Goal: Book appointment/travel/reservation

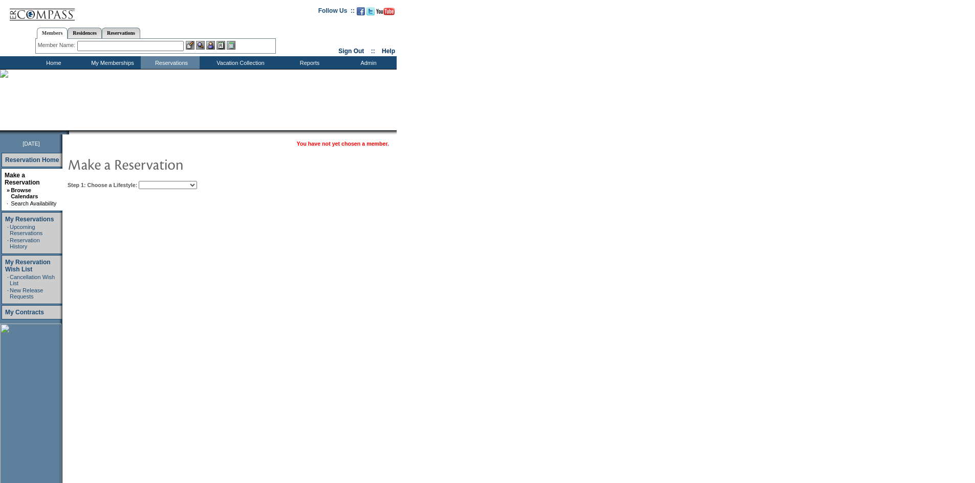
click at [197, 187] on select "Beach Leisure Metropolitan Mountain OIAL for Adventure OIAL for Couples OIAL fo…" at bounding box center [168, 185] width 58 height 8
select select "Beach"
click at [156, 182] on select "Beach Leisure Metropolitan Mountain OIAL for Adventure OIAL for Couples OIAL fo…" at bounding box center [168, 185] width 58 height 8
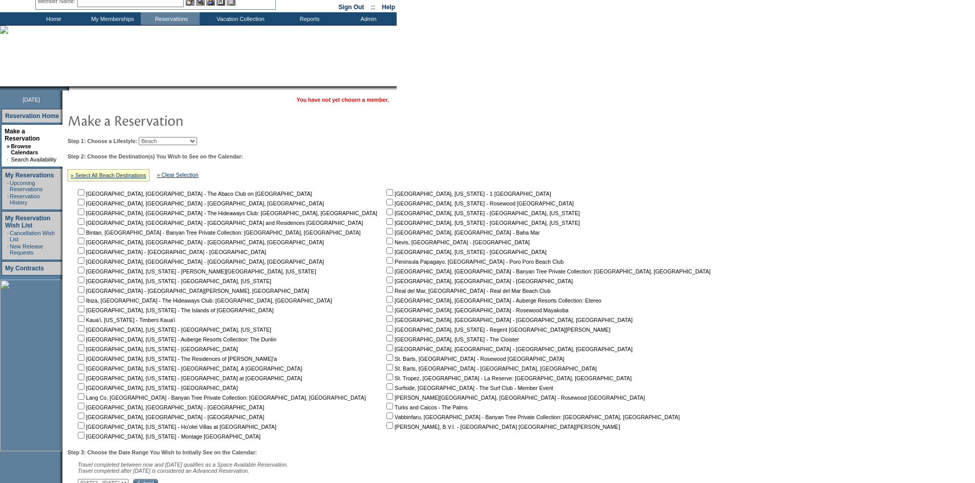
scroll to position [130, 0]
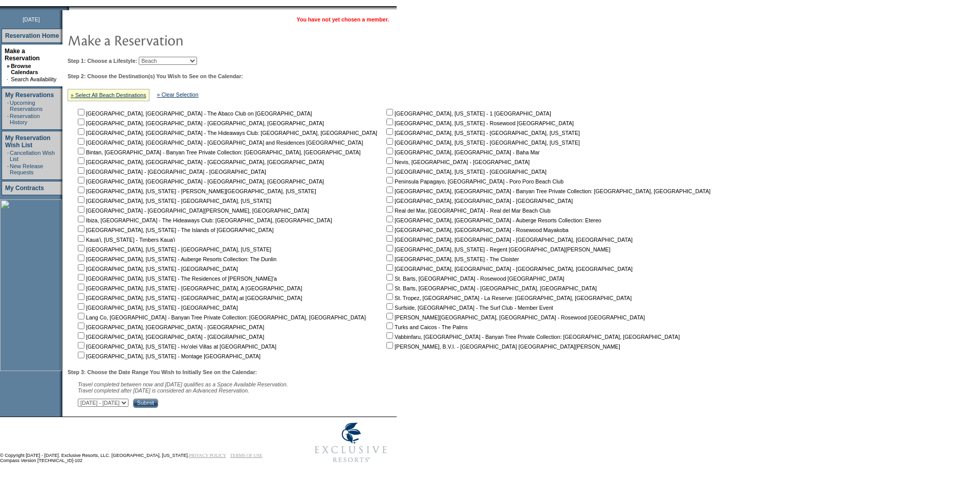
click at [386, 255] on input "checkbox" at bounding box center [389, 258] width 7 height 7
checkbox input "true"
click at [158, 405] on input "Submit" at bounding box center [145, 403] width 25 height 9
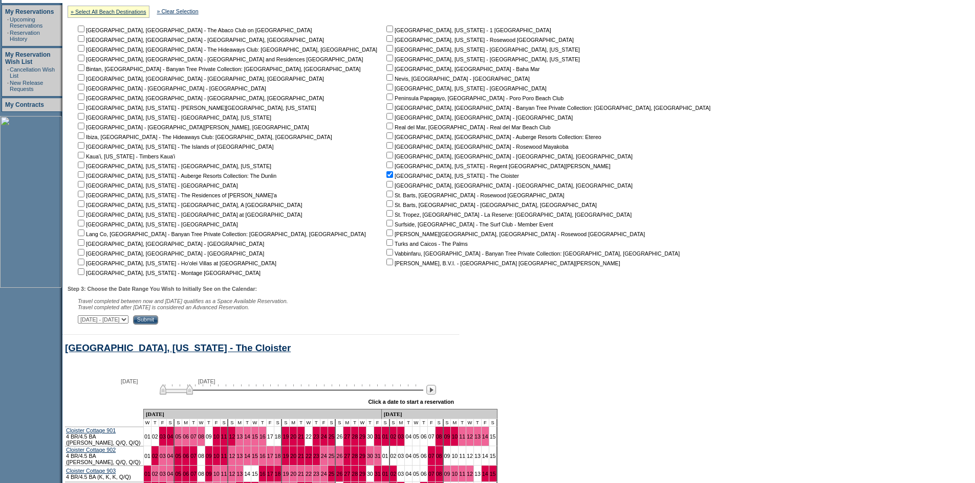
scroll to position [218, 0]
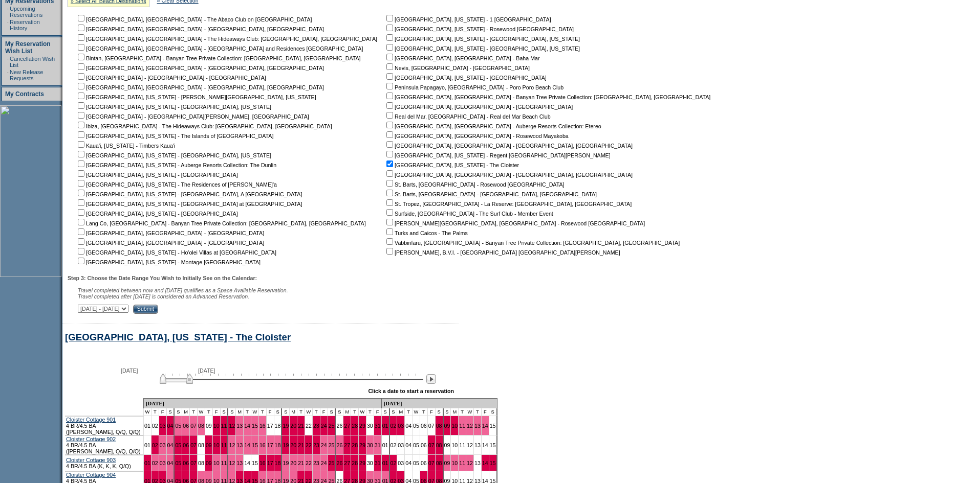
click at [158, 313] on input "Submit" at bounding box center [145, 309] width 25 height 9
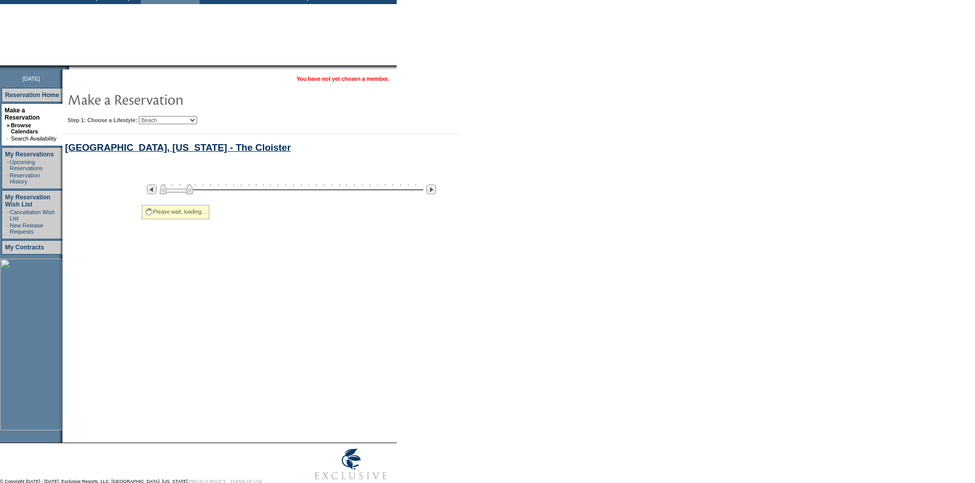
select select "Beach"
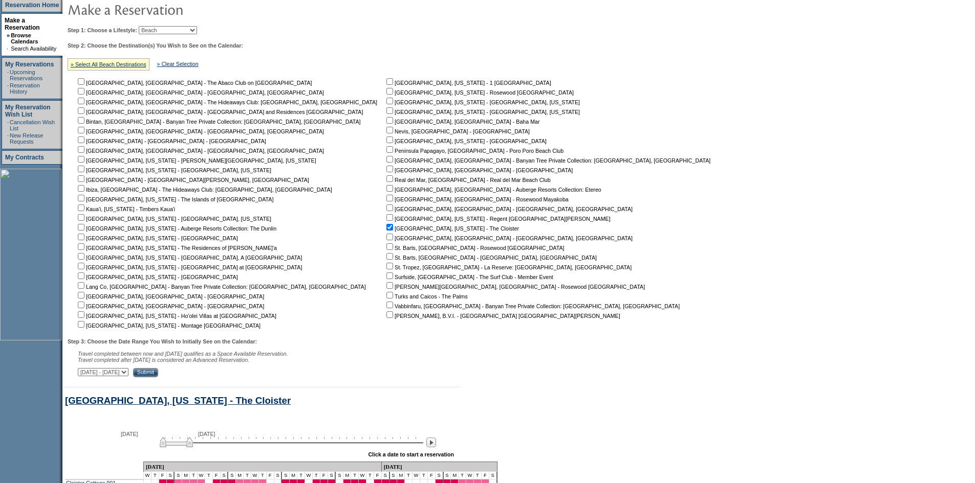
scroll to position [116, 0]
